Goal: Check status: Check status

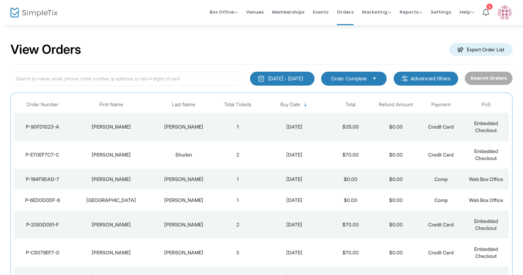
click at [170, 149] on td "Shurkin" at bounding box center [183, 155] width 63 height 28
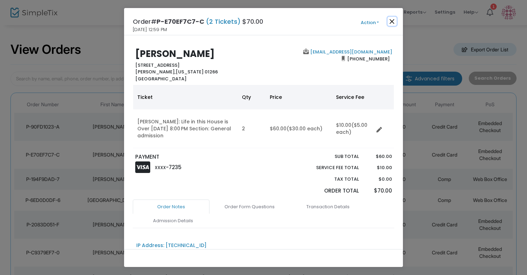
click at [392, 21] on button "Close" at bounding box center [392, 21] width 9 height 9
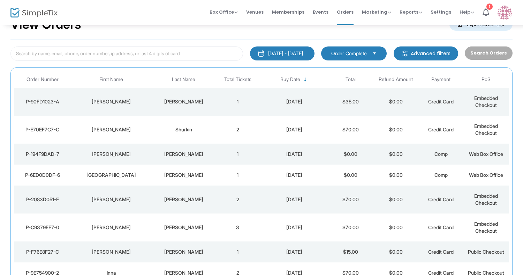
scroll to position [33, 0]
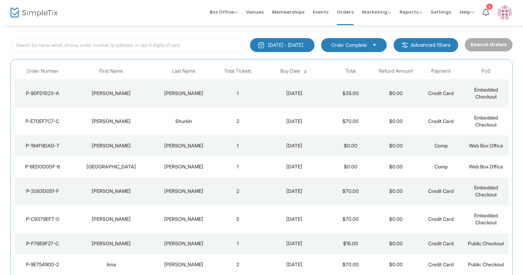
click at [156, 99] on td "[PERSON_NAME]" at bounding box center [183, 93] width 63 height 28
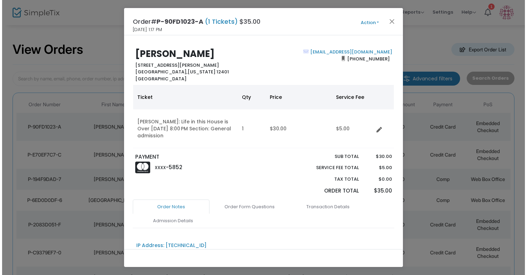
scroll to position [0, 0]
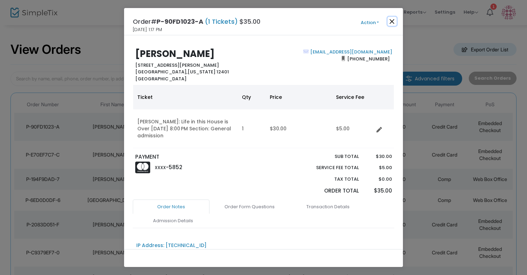
click at [392, 23] on button "Close" at bounding box center [392, 21] width 9 height 9
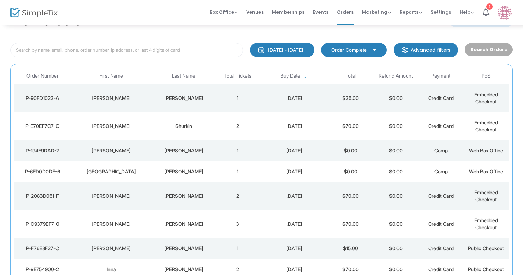
scroll to position [33, 0]
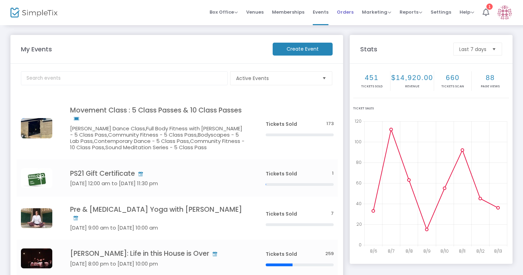
click at [345, 12] on span "Orders" at bounding box center [345, 12] width 17 height 18
